Goal: Transaction & Acquisition: Purchase product/service

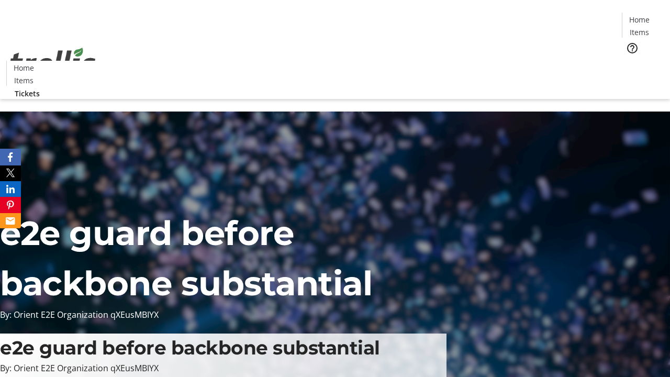
click at [630, 61] on span "Tickets" at bounding box center [642, 66] width 25 height 11
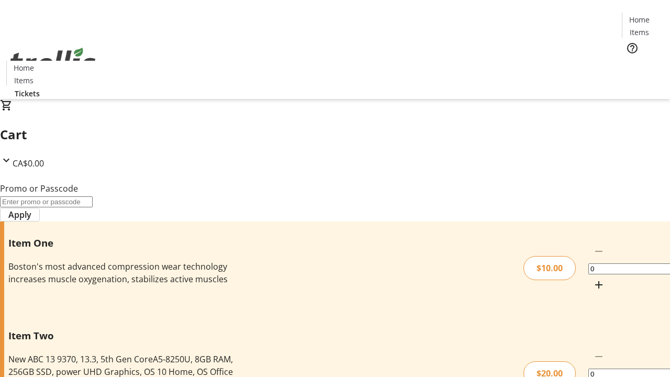
click at [593, 279] on mat-icon "Increment by one" at bounding box center [599, 285] width 13 height 13
type input "1"
